Goal: Information Seeking & Learning: Check status

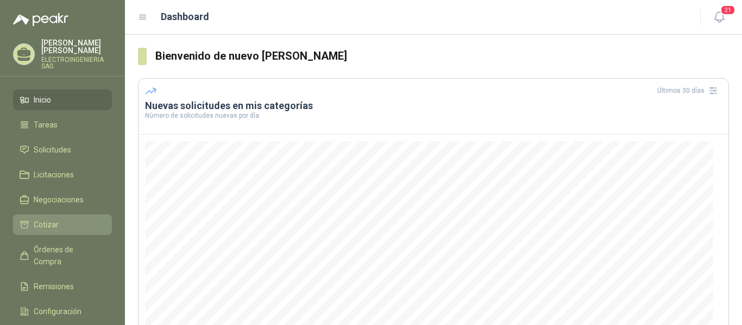
click at [48, 219] on span "Cotizar" at bounding box center [46, 225] width 25 height 12
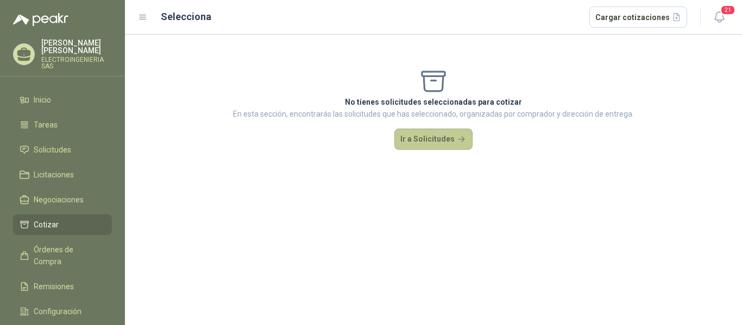
click at [437, 140] on button "Ir a Solicitudes" at bounding box center [433, 140] width 78 height 22
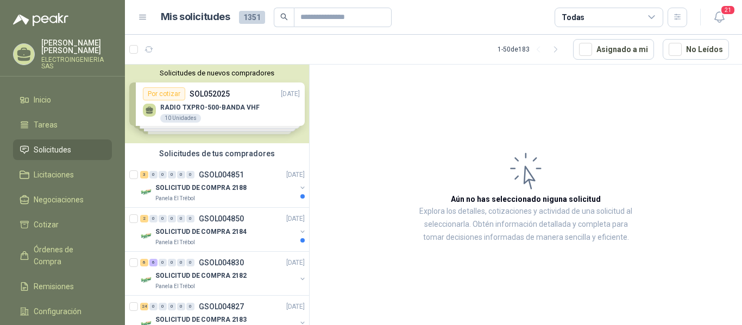
click at [736, 321] on article "Aún no has seleccionado niguna solicitud Explora los detalles, cotizaciones y a…" at bounding box center [526, 197] width 432 height 265
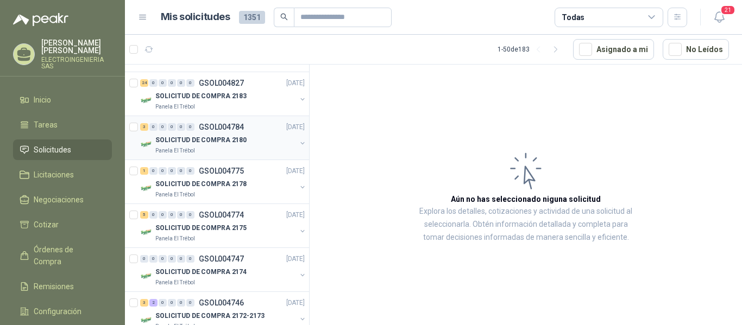
click at [229, 142] on p "SOLICITUD DE COMPRA 2180" at bounding box center [200, 140] width 91 height 10
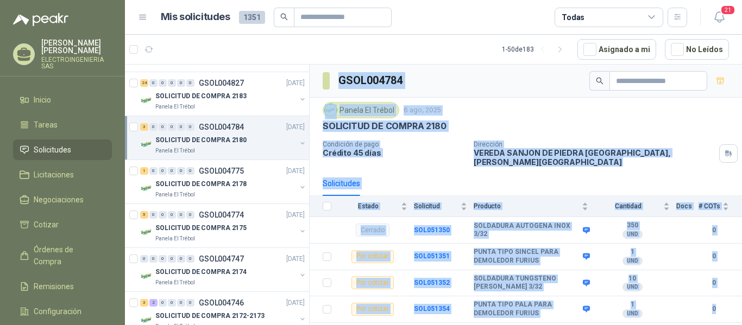
click at [335, 147] on p "Condición de pago" at bounding box center [394, 145] width 142 height 8
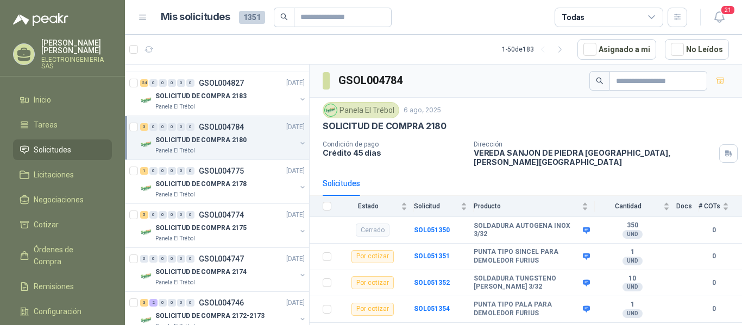
click at [739, 316] on div "GSOL004784 Panela El Trébol [DATE] SOLICITUD DE COMPRA 2180 Condición de pago C…" at bounding box center [526, 197] width 432 height 265
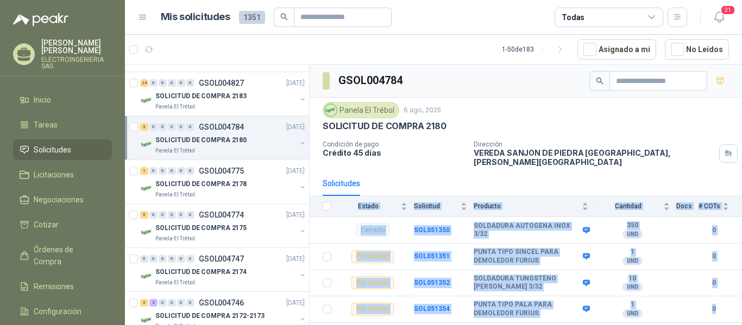
click at [739, 316] on div "GSOL004784 Panela El Trébol [DATE] SOLICITUD DE COMPRA 2180 Condición de pago C…" at bounding box center [526, 197] width 432 height 265
click at [742, 307] on td "0" at bounding box center [720, 310] width 43 height 27
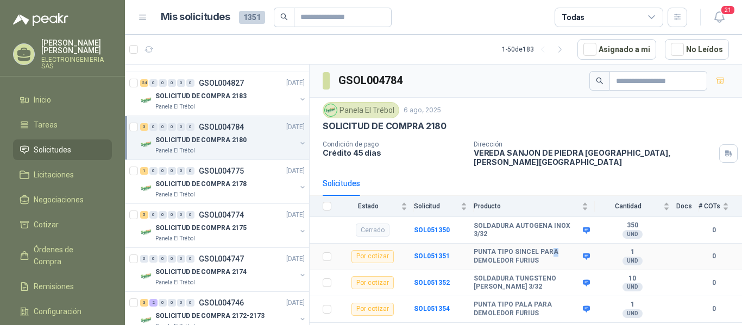
drag, startPoint x: 548, startPoint y: 247, endPoint x: 595, endPoint y: 237, distance: 47.8
click at [578, 244] on td "PUNTA TIPO SINCEL PARA DEMOLEDOR FURIUS" at bounding box center [534, 257] width 121 height 27
drag, startPoint x: 664, startPoint y: 134, endPoint x: 664, endPoint y: 112, distance: 22.3
click at [664, 112] on div "Panela El Trébol [DATE] SOLICITUD DE COMPRA 2180 Condición de pago Crédito 45 d…" at bounding box center [526, 134] width 406 height 65
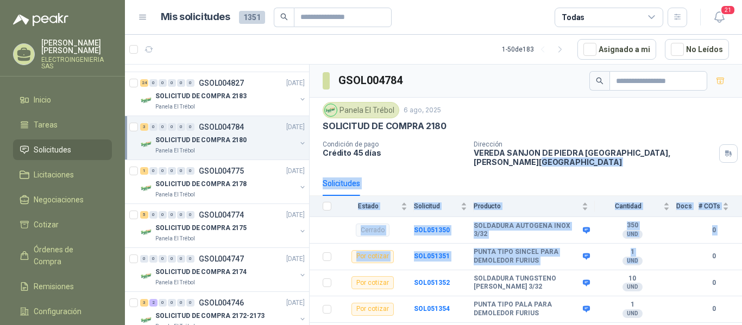
drag, startPoint x: 673, startPoint y: 253, endPoint x: 674, endPoint y: 159, distance: 94.5
click at [674, 159] on div "GSOL004784 Panela El Trébol [DATE] SOLICITUD DE COMPRA 2180 Condición de pago C…" at bounding box center [526, 194] width 432 height 259
click at [201, 139] on p "SOLICITUD DE COMPRA 2180" at bounding box center [200, 140] width 91 height 10
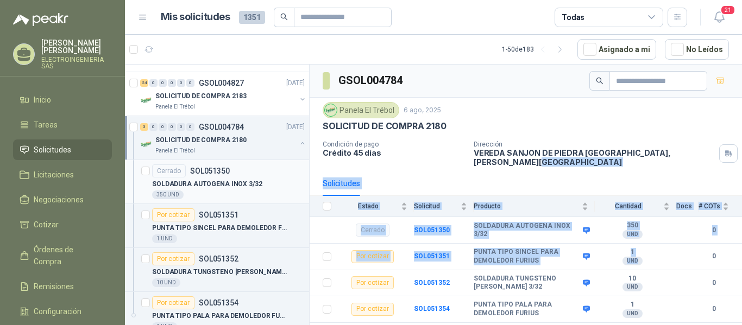
click at [204, 186] on p "SOLDADURA AUTOGENA INOX 3/32" at bounding box center [207, 184] width 110 height 10
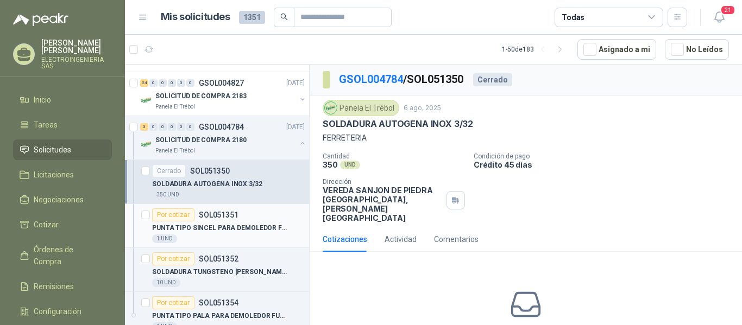
click at [222, 221] on div "Por cotizar SOL051351" at bounding box center [195, 215] width 86 height 13
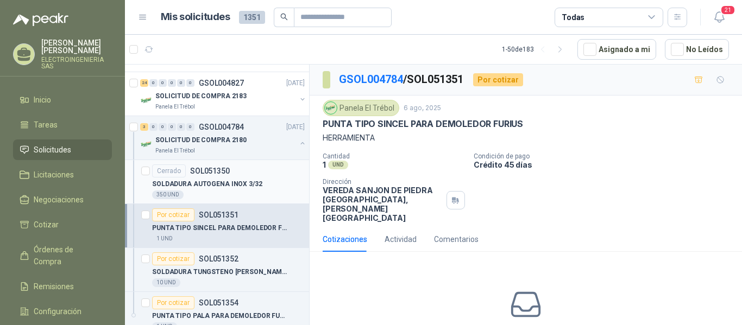
click at [199, 174] on p "SOL051350" at bounding box center [210, 171] width 40 height 8
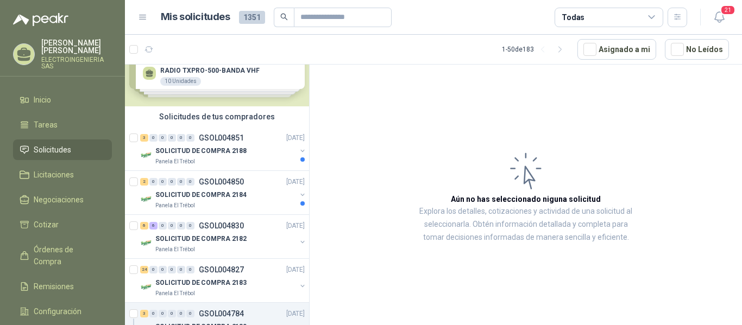
scroll to position [16, 0]
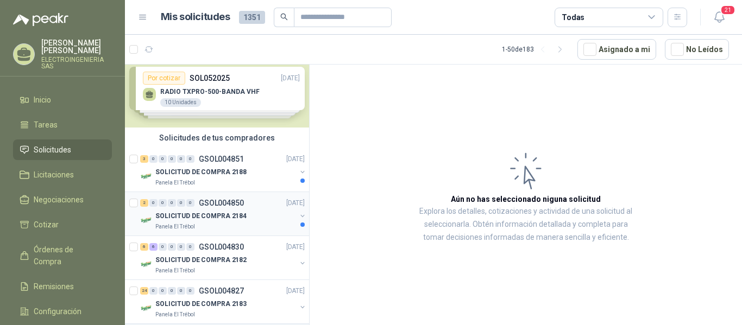
click at [223, 204] on p "GSOL004850" at bounding box center [221, 203] width 45 height 8
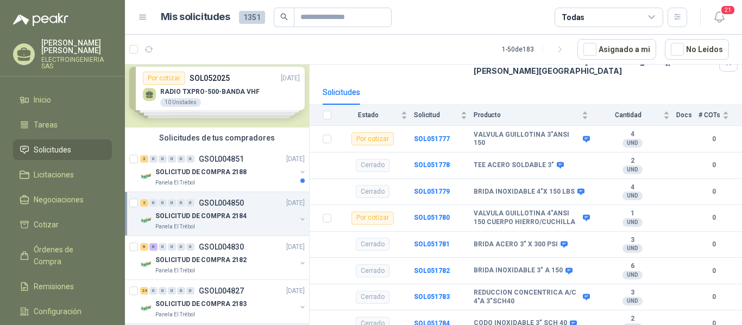
scroll to position [92, 0]
click at [221, 215] on p "SOLICITUD DE COMPRA 2184" at bounding box center [200, 216] width 91 height 10
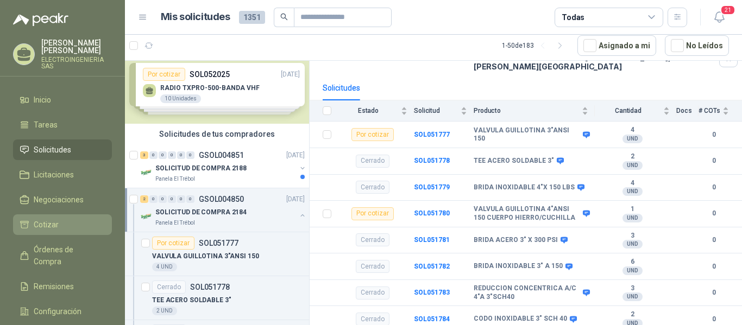
click at [49, 219] on span "Cotizar" at bounding box center [46, 225] width 25 height 12
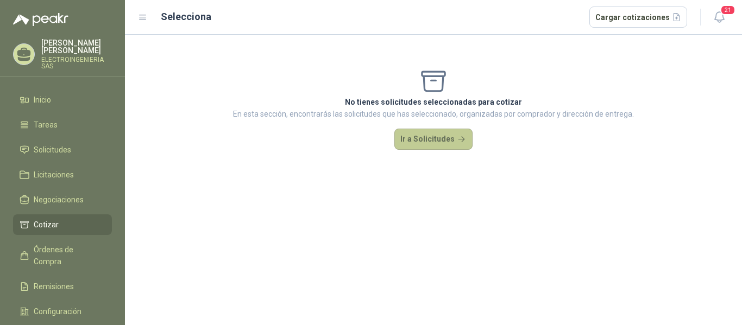
click at [420, 145] on button "Ir a Solicitudes" at bounding box center [433, 140] width 78 height 22
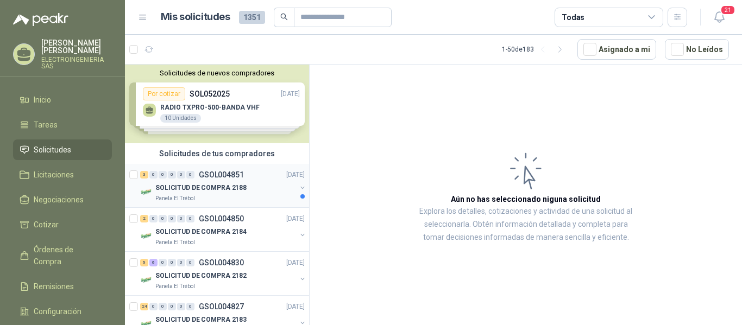
click at [233, 188] on p "SOLICITUD DE COMPRA 2188" at bounding box center [200, 188] width 91 height 10
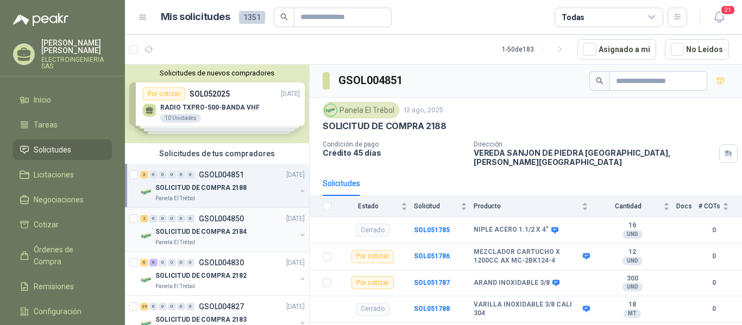
click at [211, 219] on p "GSOL004850" at bounding box center [221, 219] width 45 height 8
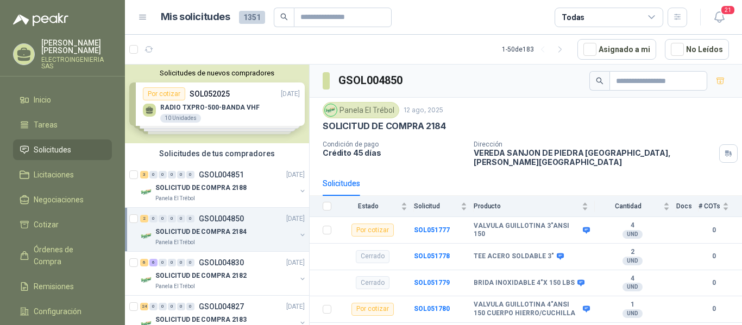
scroll to position [92, 0]
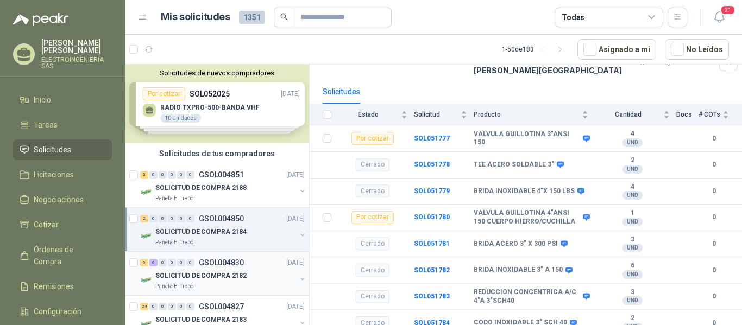
click at [219, 278] on p "SOLICITUD DE COMPRA 2182" at bounding box center [200, 276] width 91 height 10
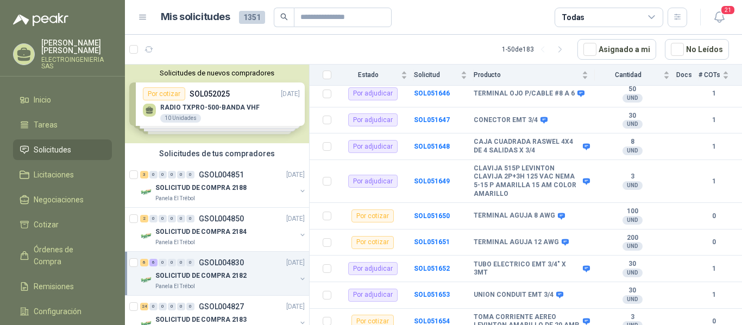
scroll to position [222, 0]
